Goal: Find specific page/section: Find specific page/section

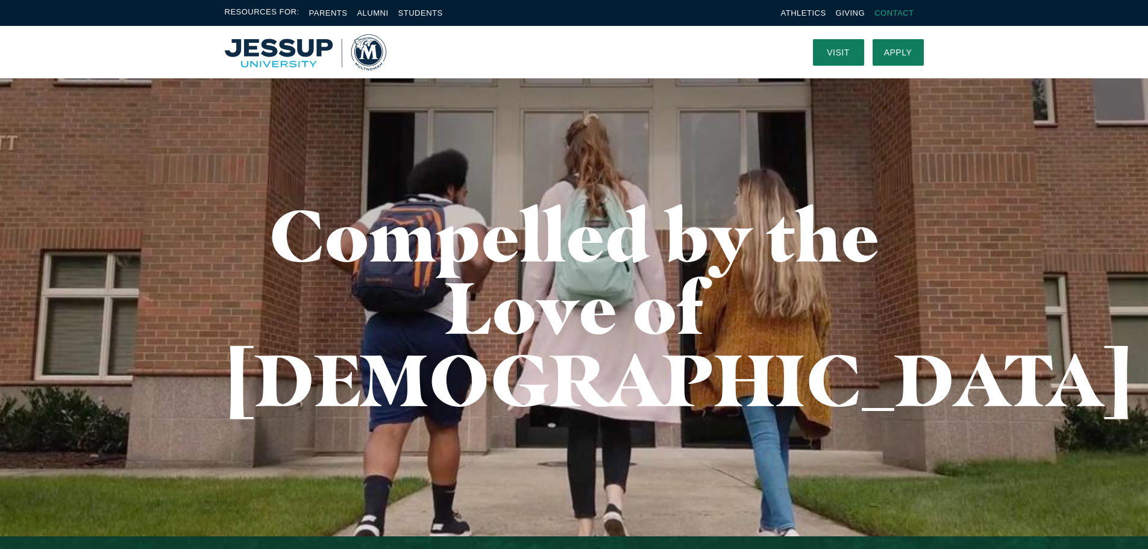
click at [893, 12] on link "Contact" at bounding box center [894, 12] width 39 height 9
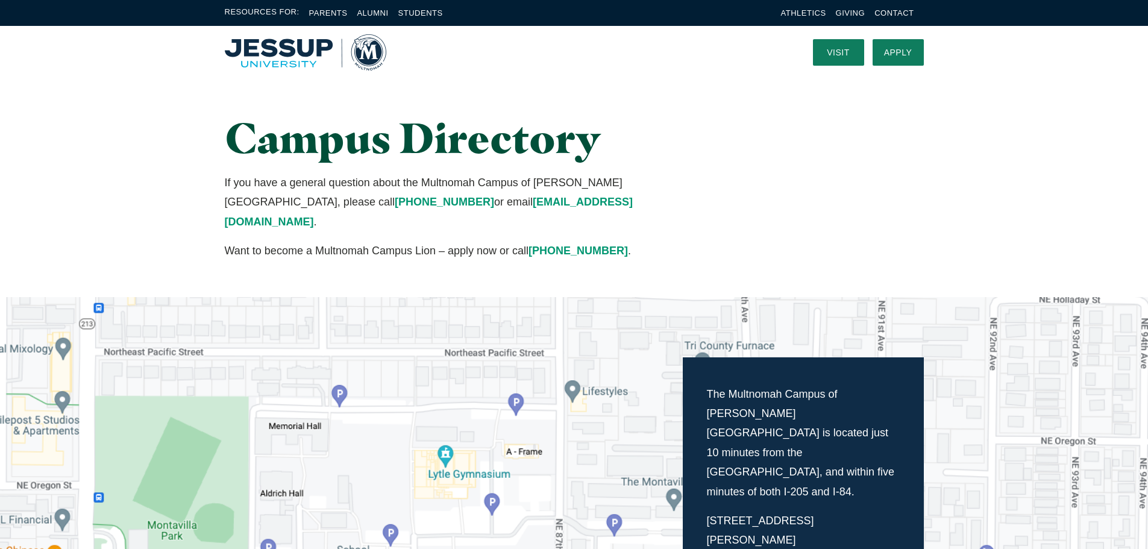
click at [253, 55] on img "Home" at bounding box center [306, 52] width 162 height 36
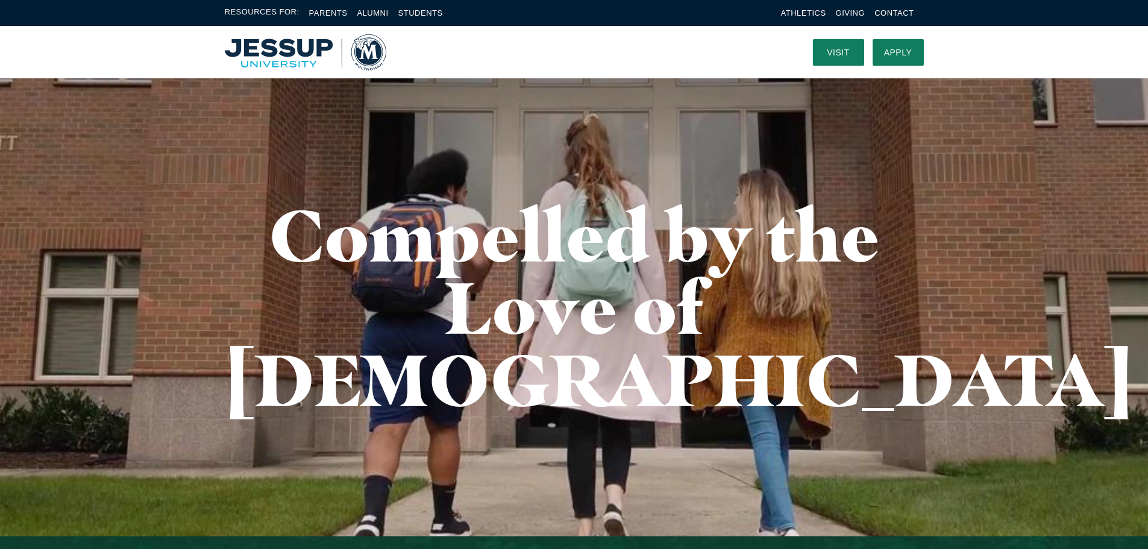
click at [372, 50] on img "Home" at bounding box center [306, 52] width 162 height 36
click at [374, 10] on link "Alumni" at bounding box center [372, 12] width 31 height 9
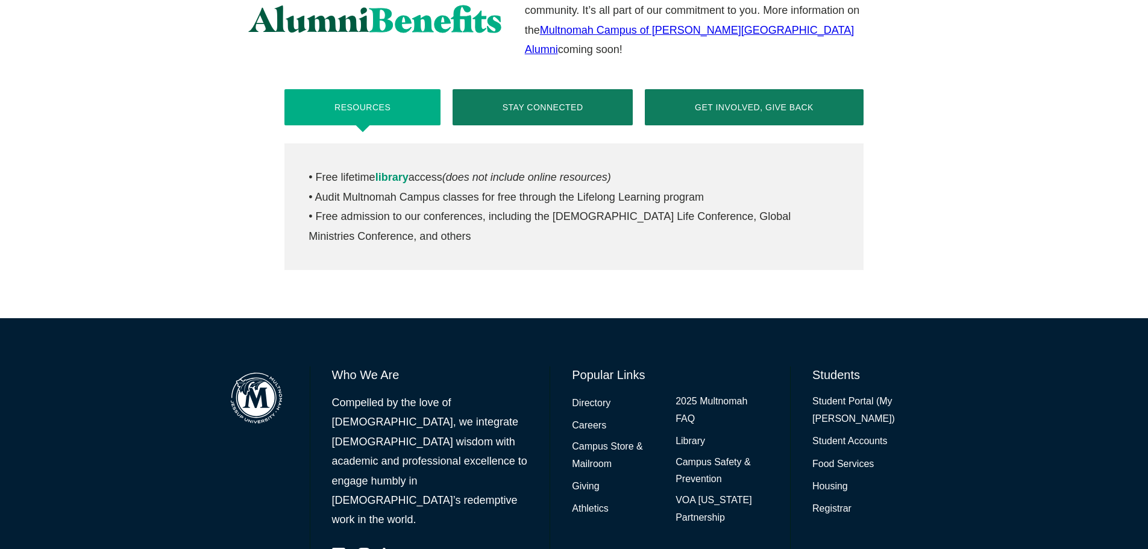
scroll to position [587, 0]
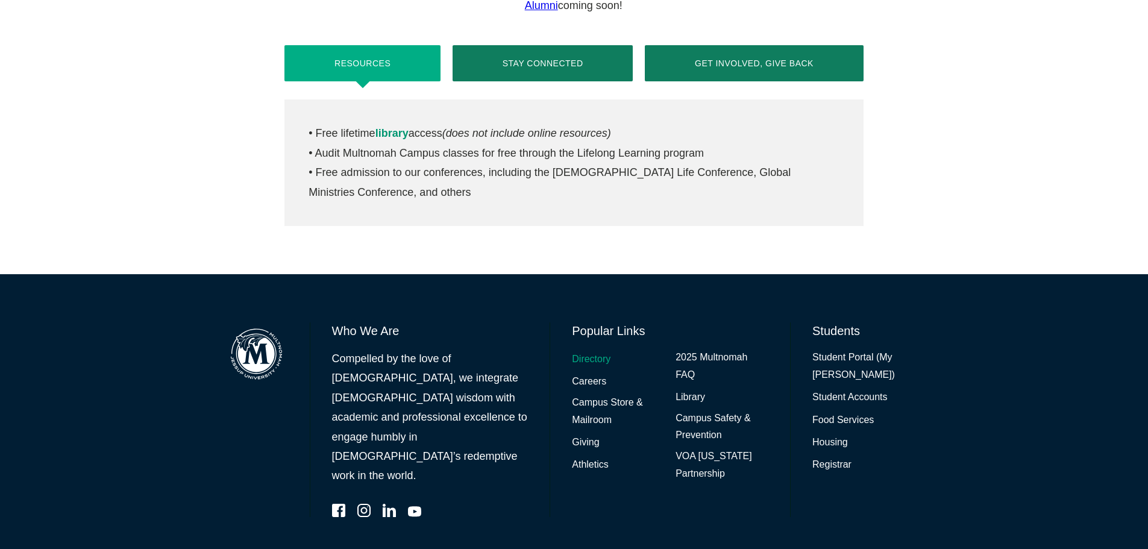
click at [601, 351] on link "Directory" at bounding box center [591, 359] width 39 height 17
